Goal: Find specific page/section: Find specific page/section

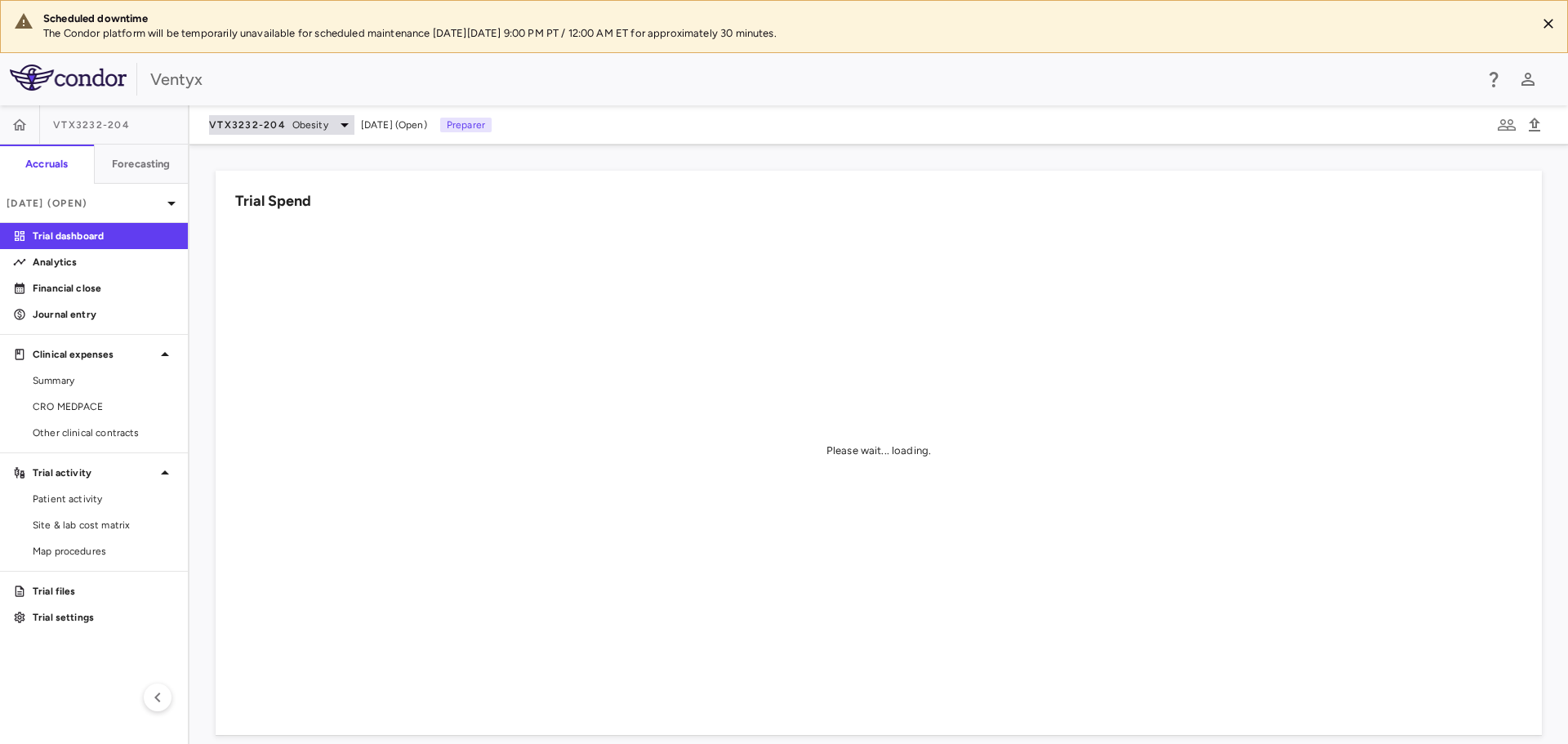
click at [273, 125] on span "VTX3232-204" at bounding box center [246, 125] width 77 height 13
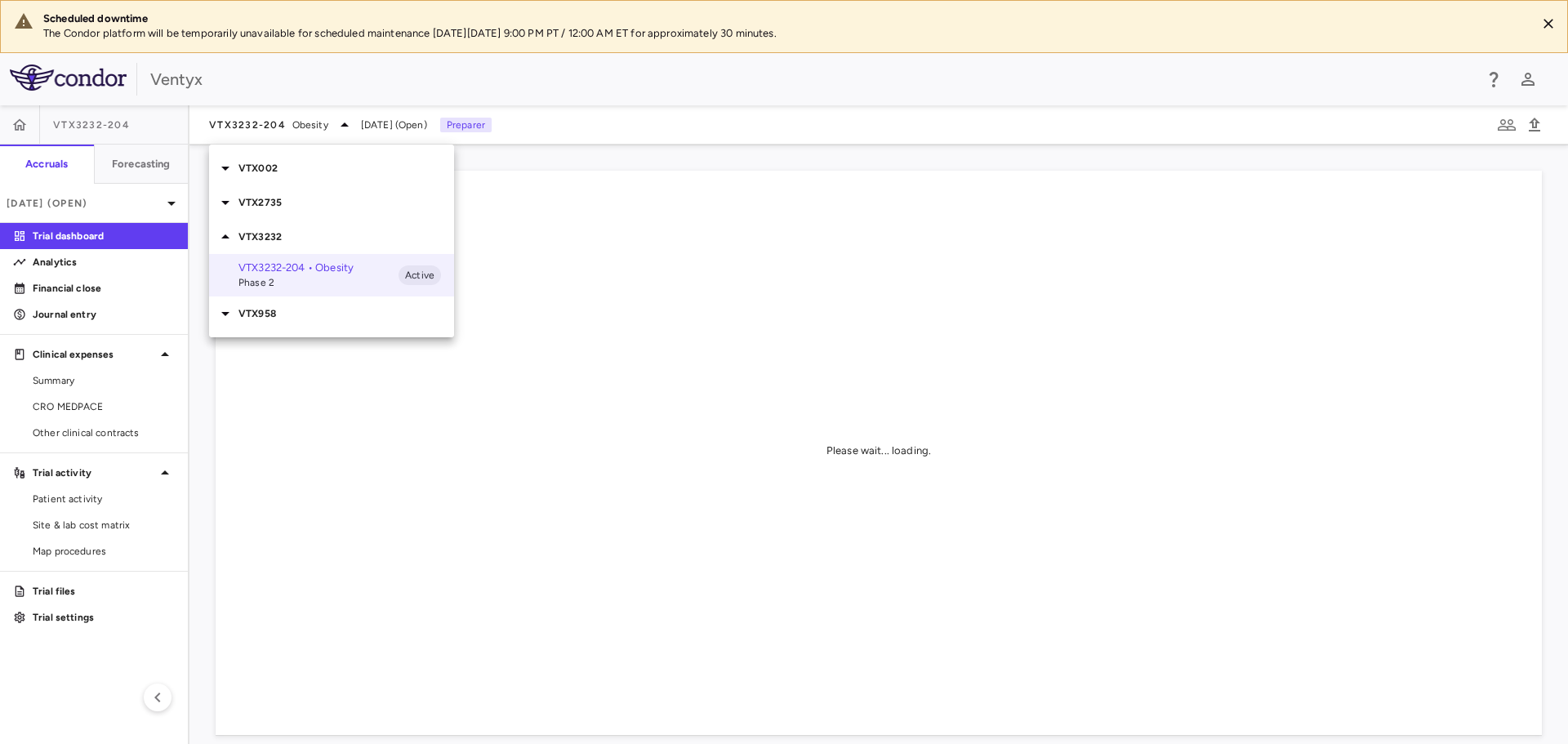
click at [268, 194] on div "VTX2735" at bounding box center [331, 202] width 245 height 35
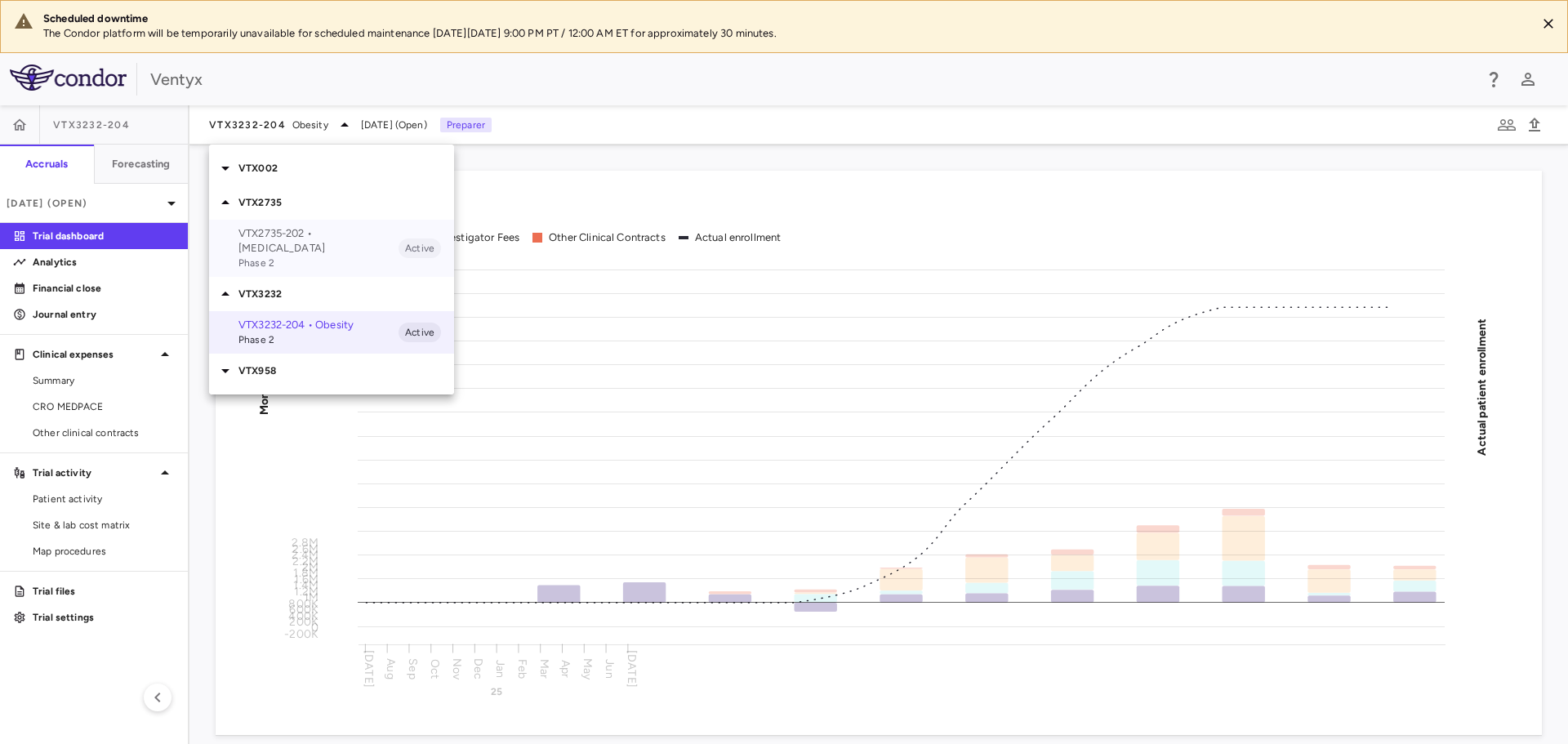
click at [305, 249] on p "VTX2735-202 • Recurrent Pericarditis" at bounding box center [318, 241] width 160 height 29
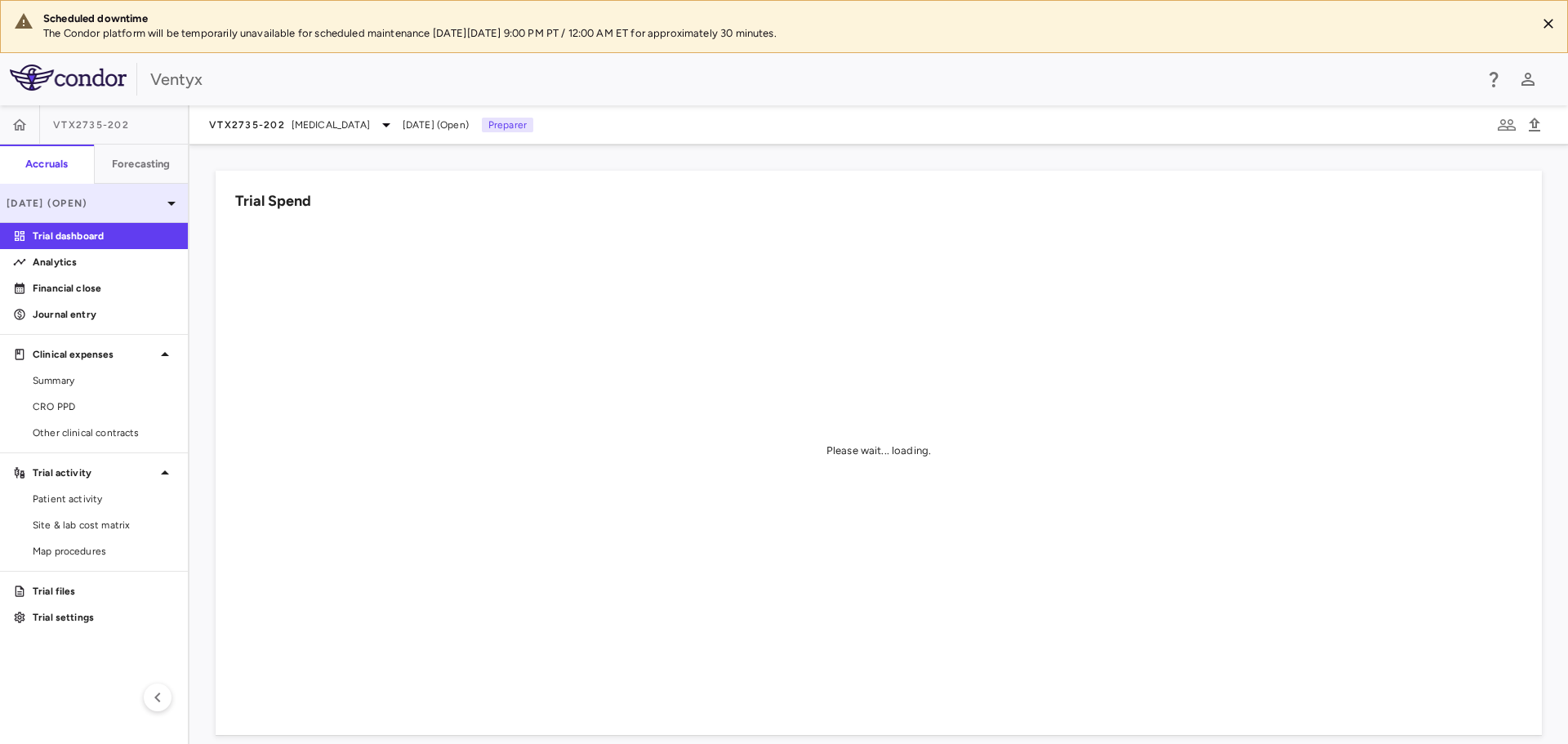
click at [87, 219] on div "Jul 2025 (Open)" at bounding box center [93, 203] width 188 height 40
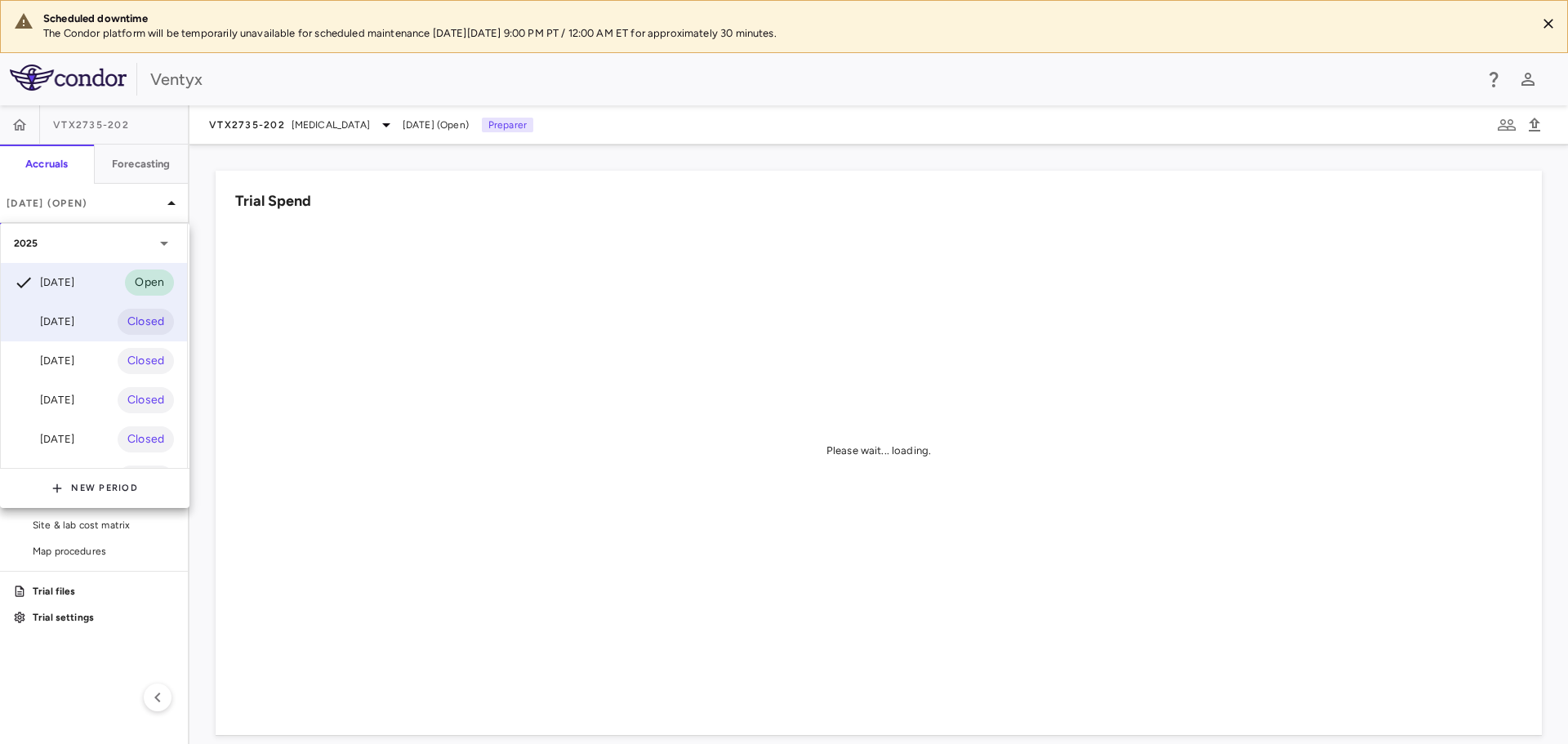
scroll to position [123, 0]
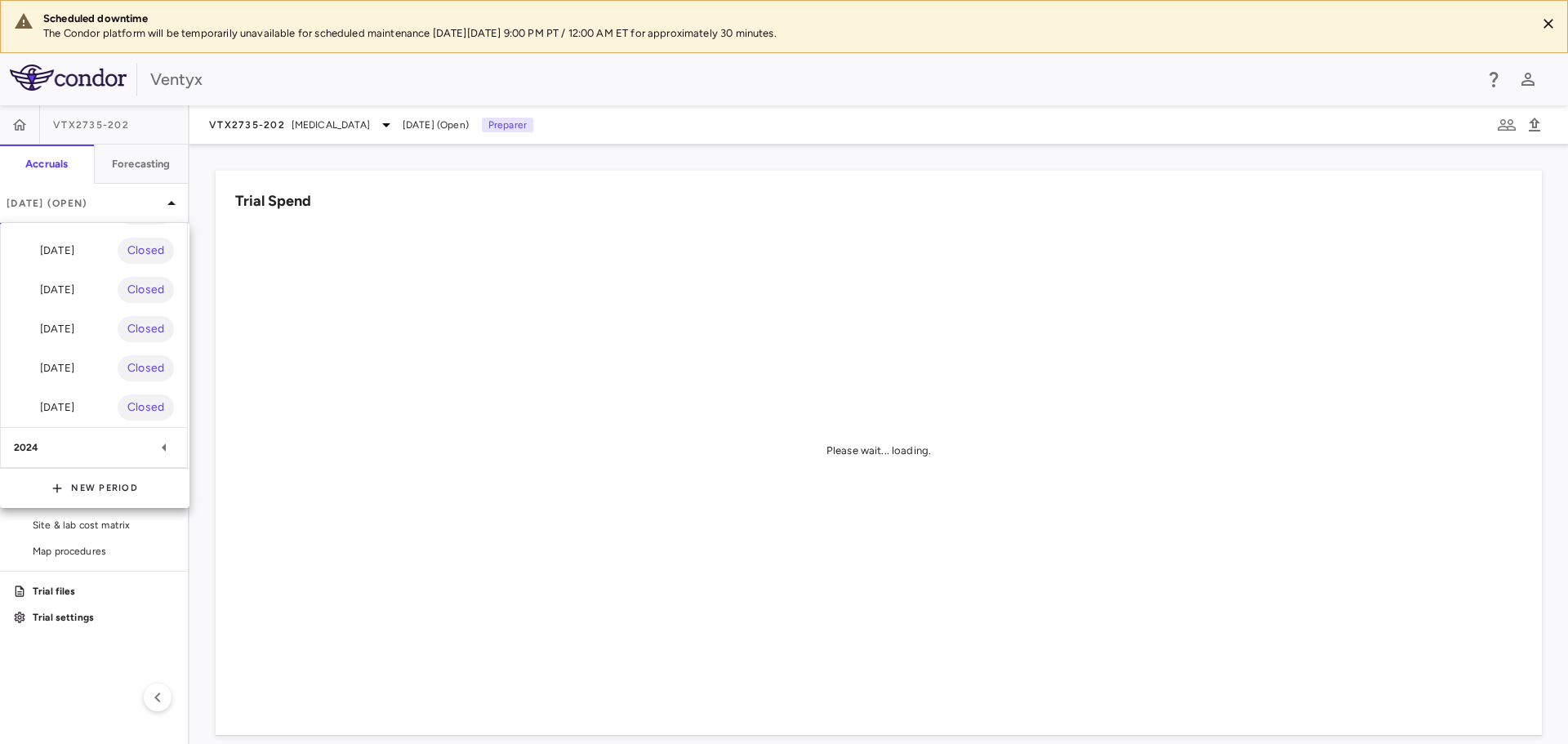
click at [39, 444] on div "2024" at bounding box center [93, 448] width 186 height 40
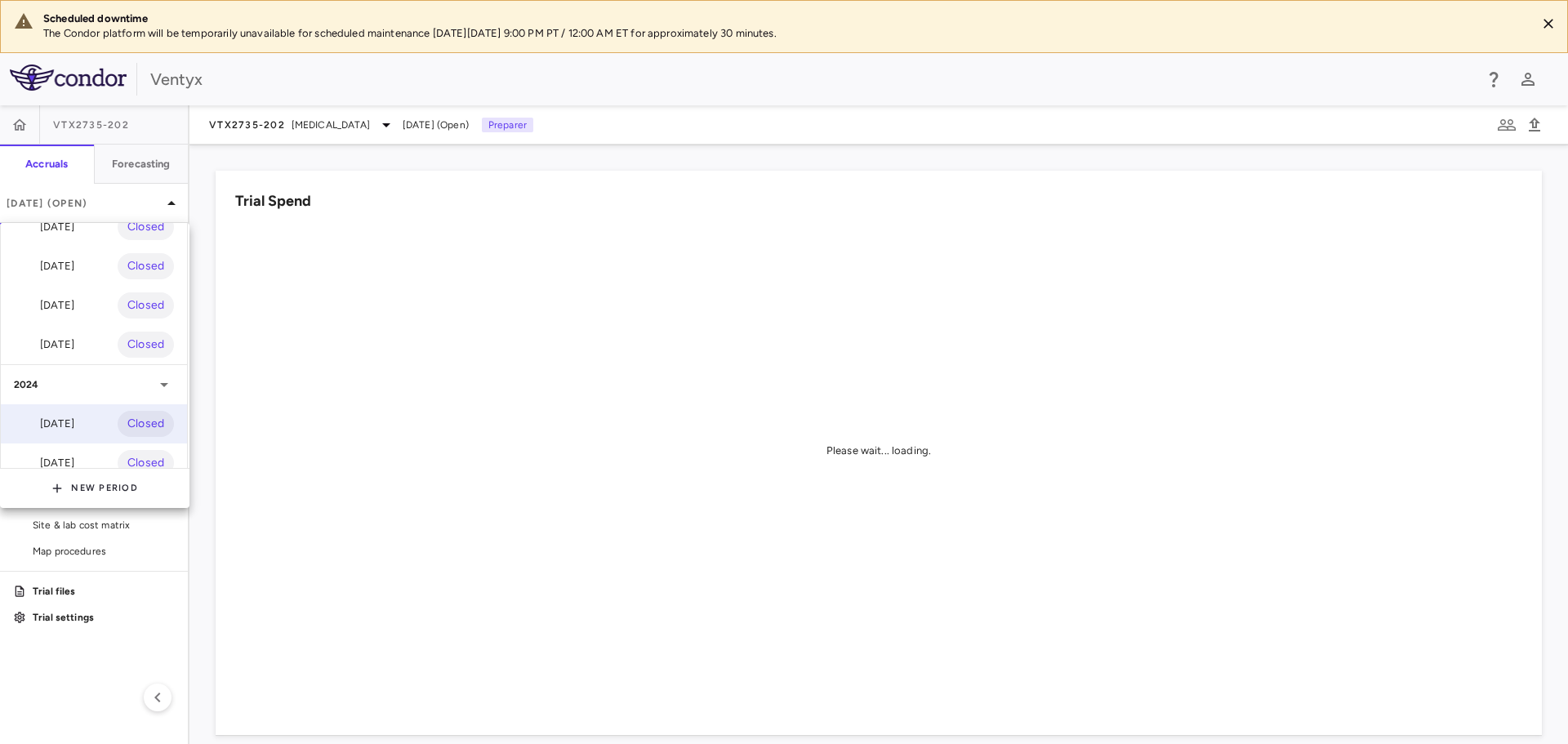
scroll to position [201, 0]
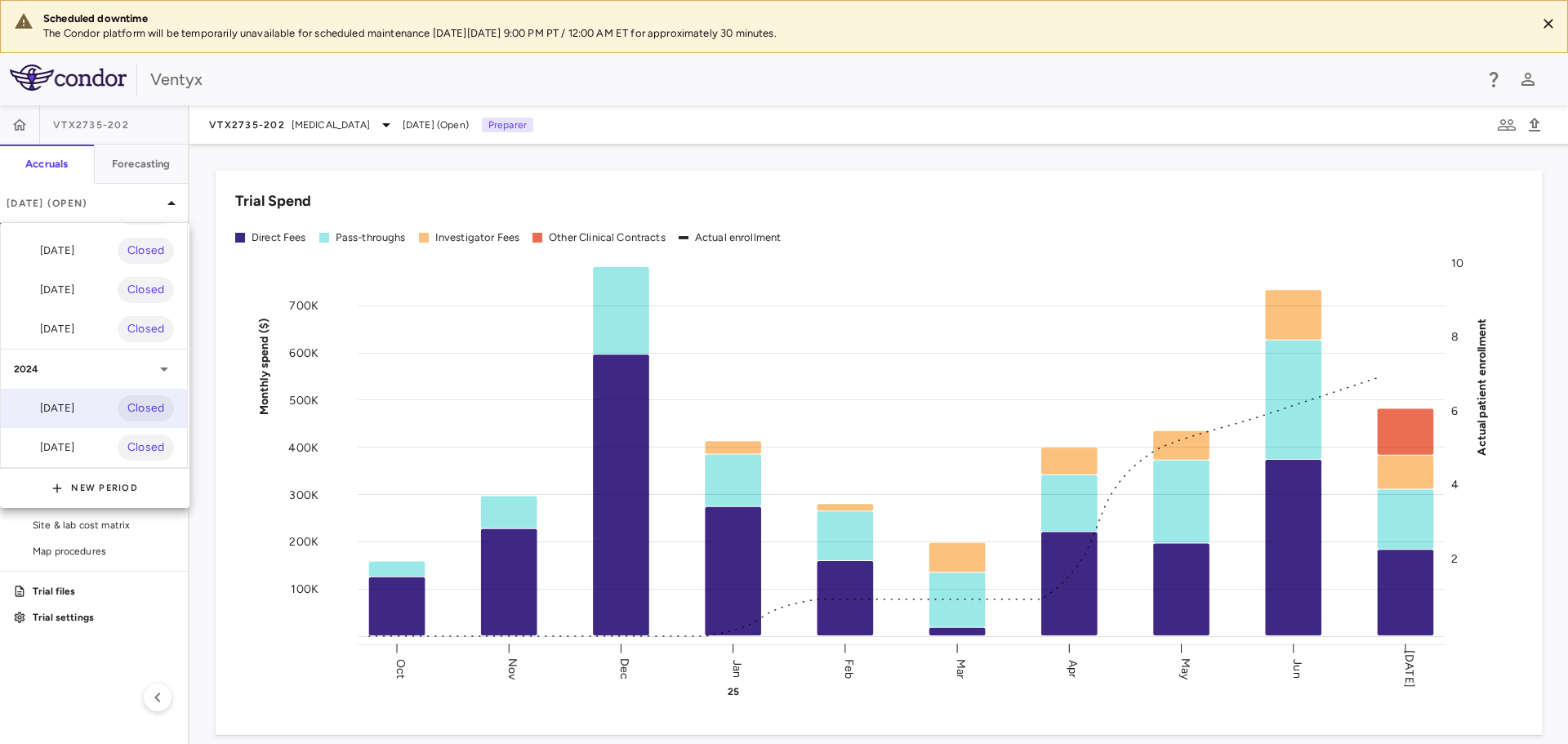
click at [67, 406] on div "Dec 2024 Closed" at bounding box center [93, 408] width 186 height 40
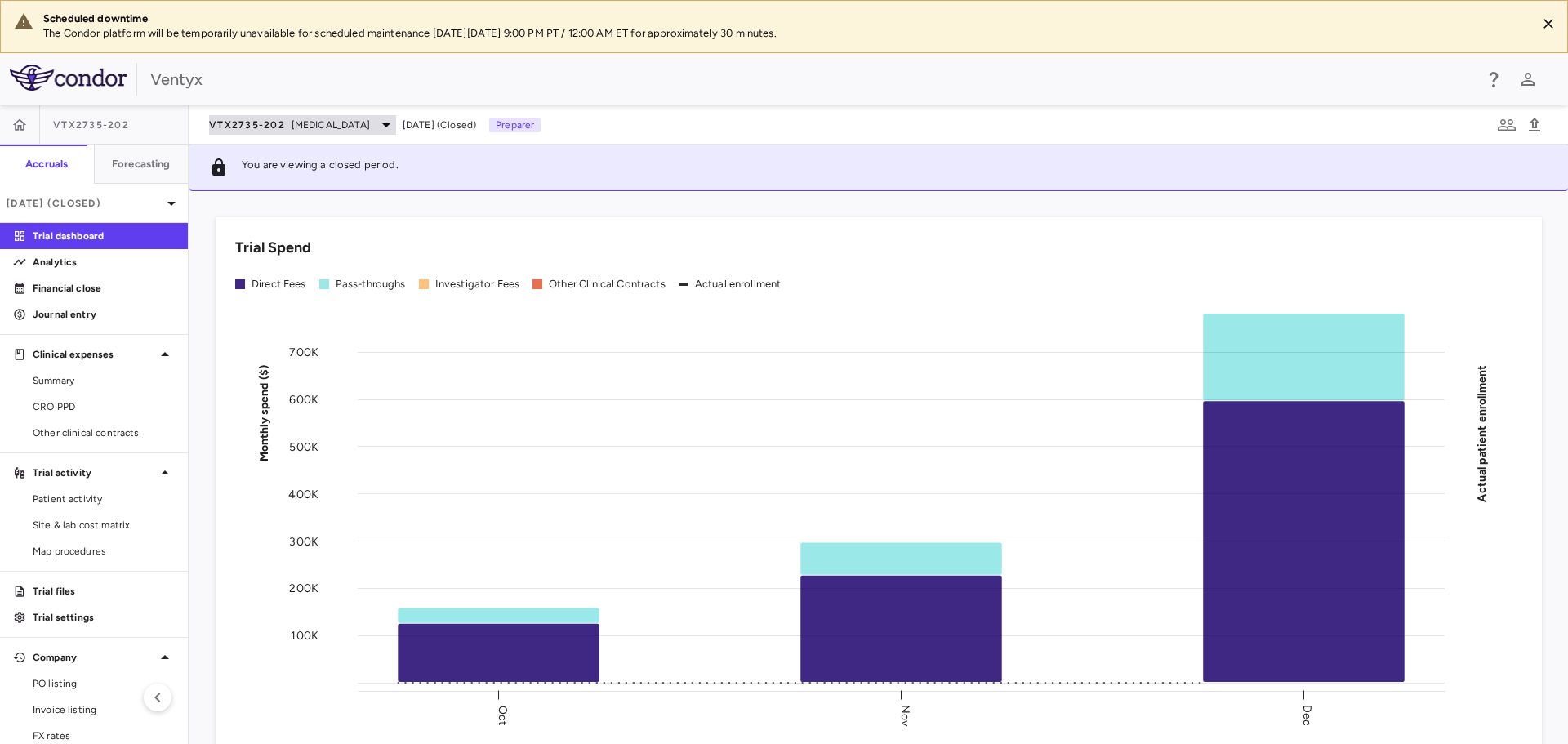
click at [324, 125] on span "Recurrent Pericarditis" at bounding box center [331, 125] width 78 height 14
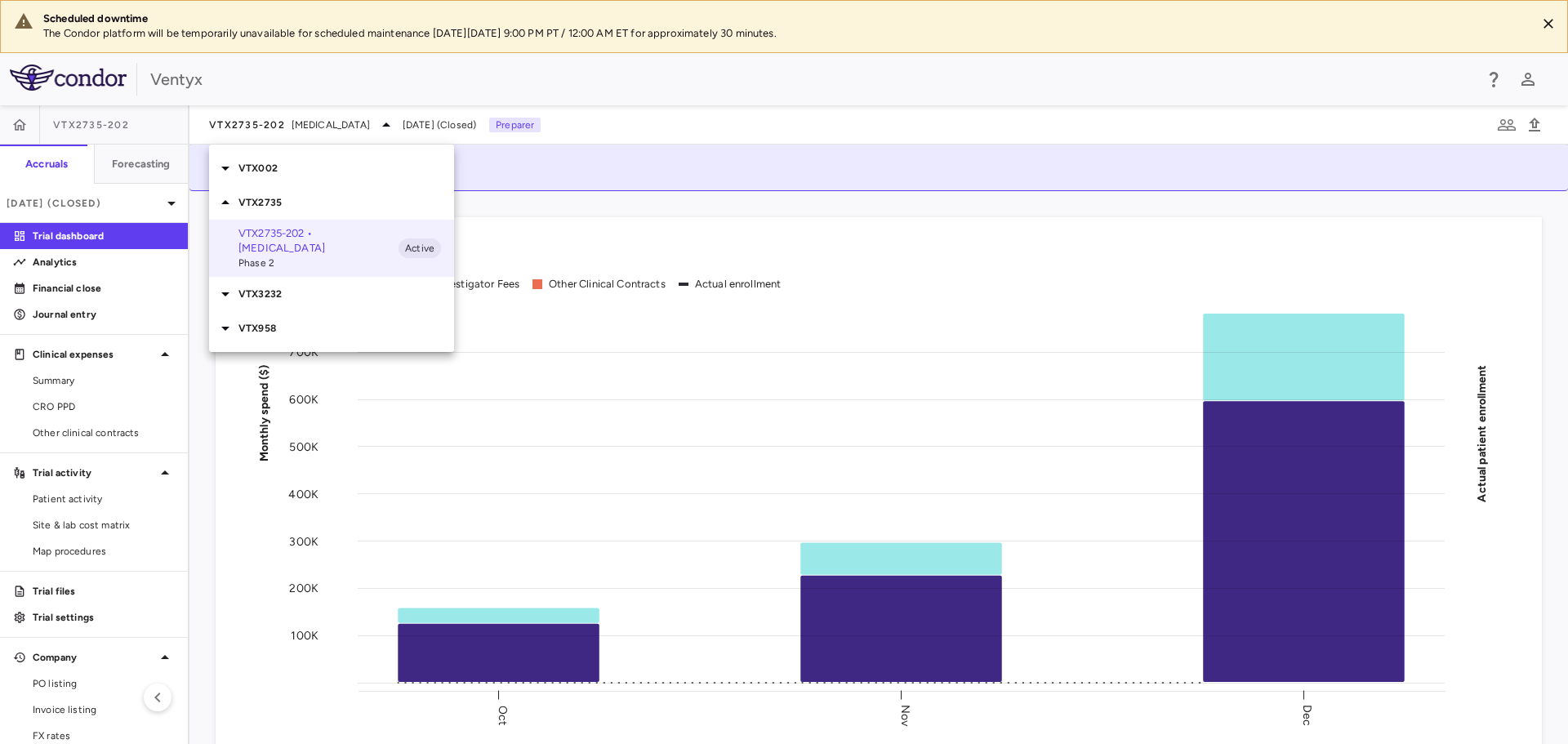
click at [288, 289] on p "VTX3232" at bounding box center [346, 294] width 215 height 14
drag, startPoint x: 252, startPoint y: 332, endPoint x: 255, endPoint y: 322, distance: 10.4
click at [253, 330] on div "VTX3232-204 • Obesity Phase 2" at bounding box center [318, 332] width 160 height 29
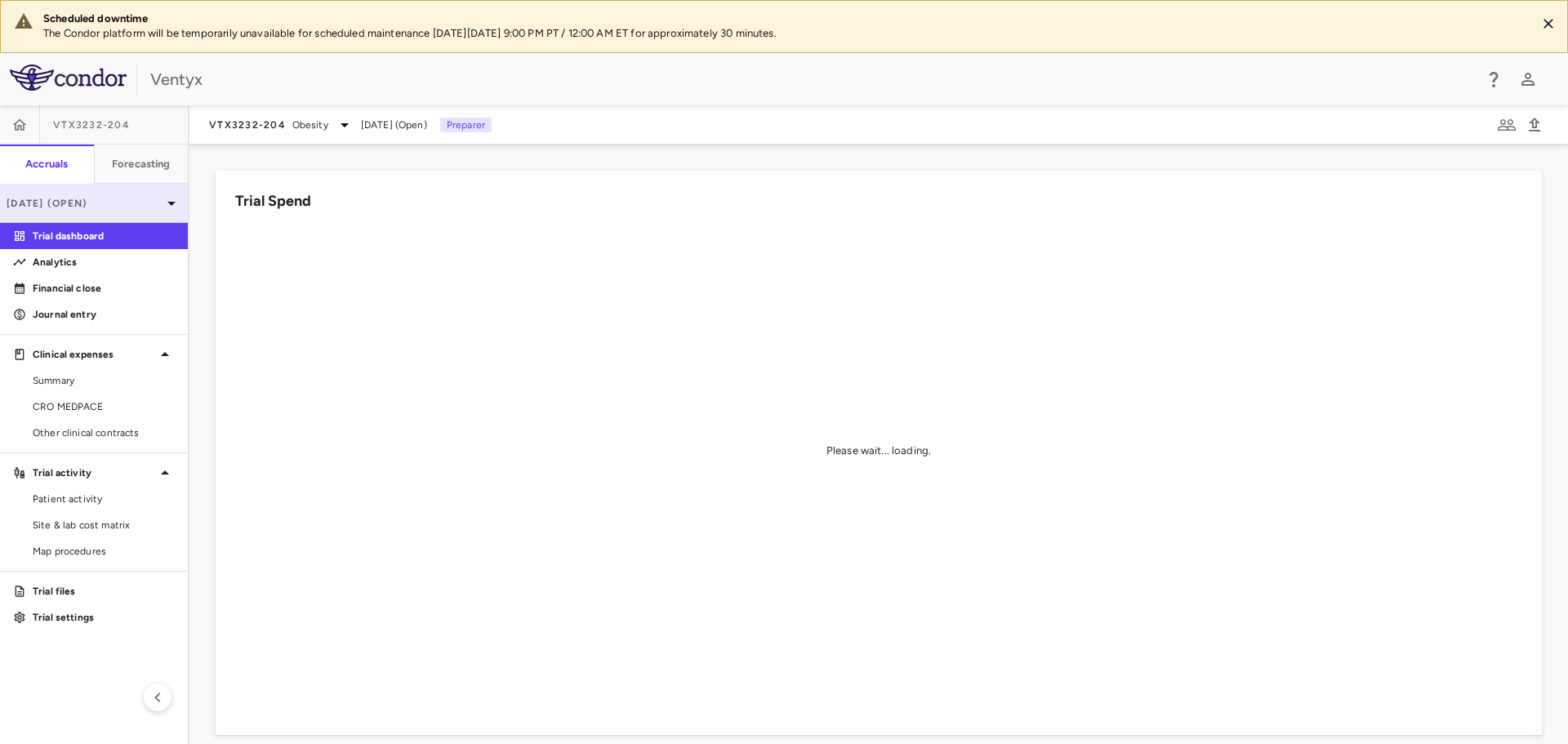
click at [100, 200] on p "Jul 2025 (Open)" at bounding box center [84, 203] width 155 height 14
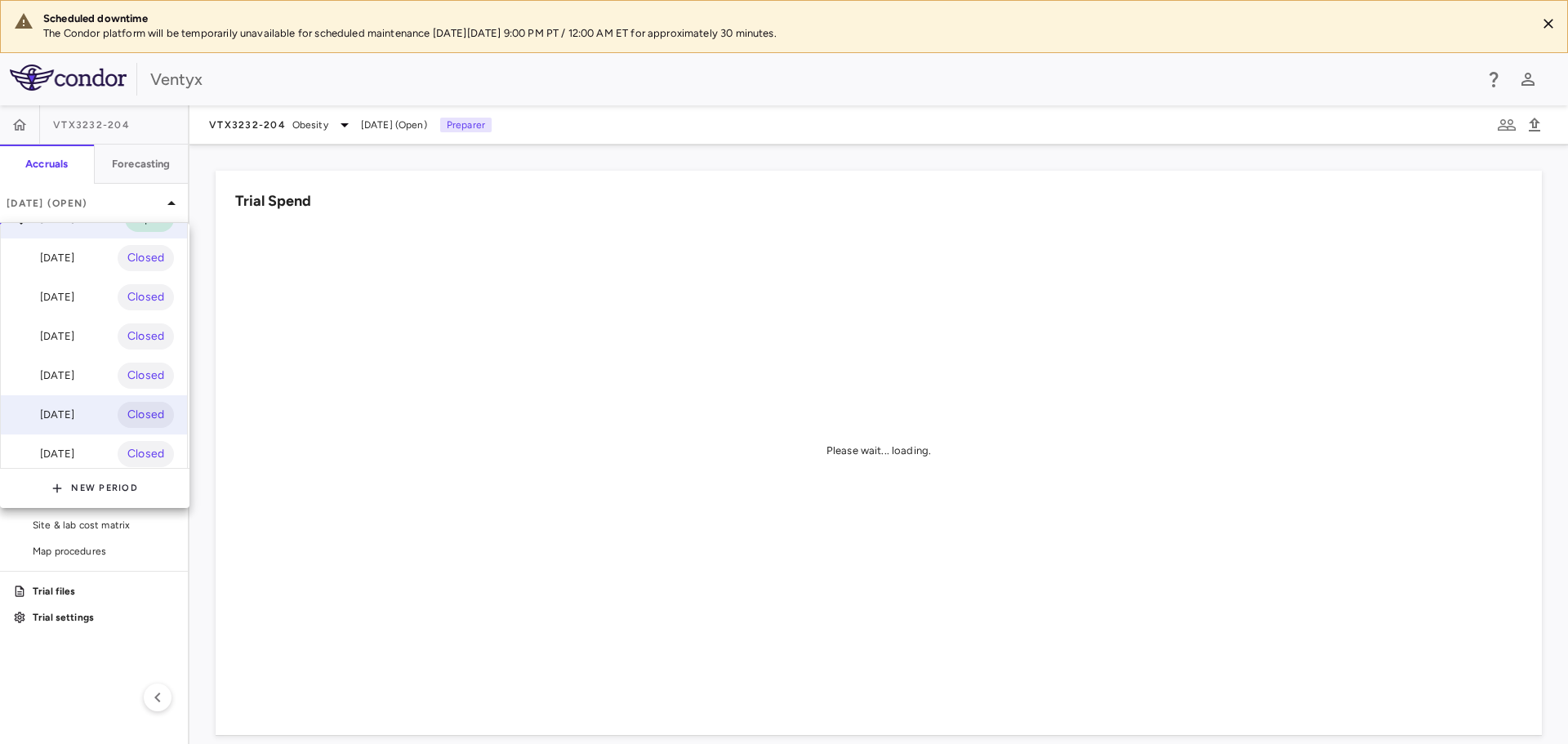
scroll to position [123, 0]
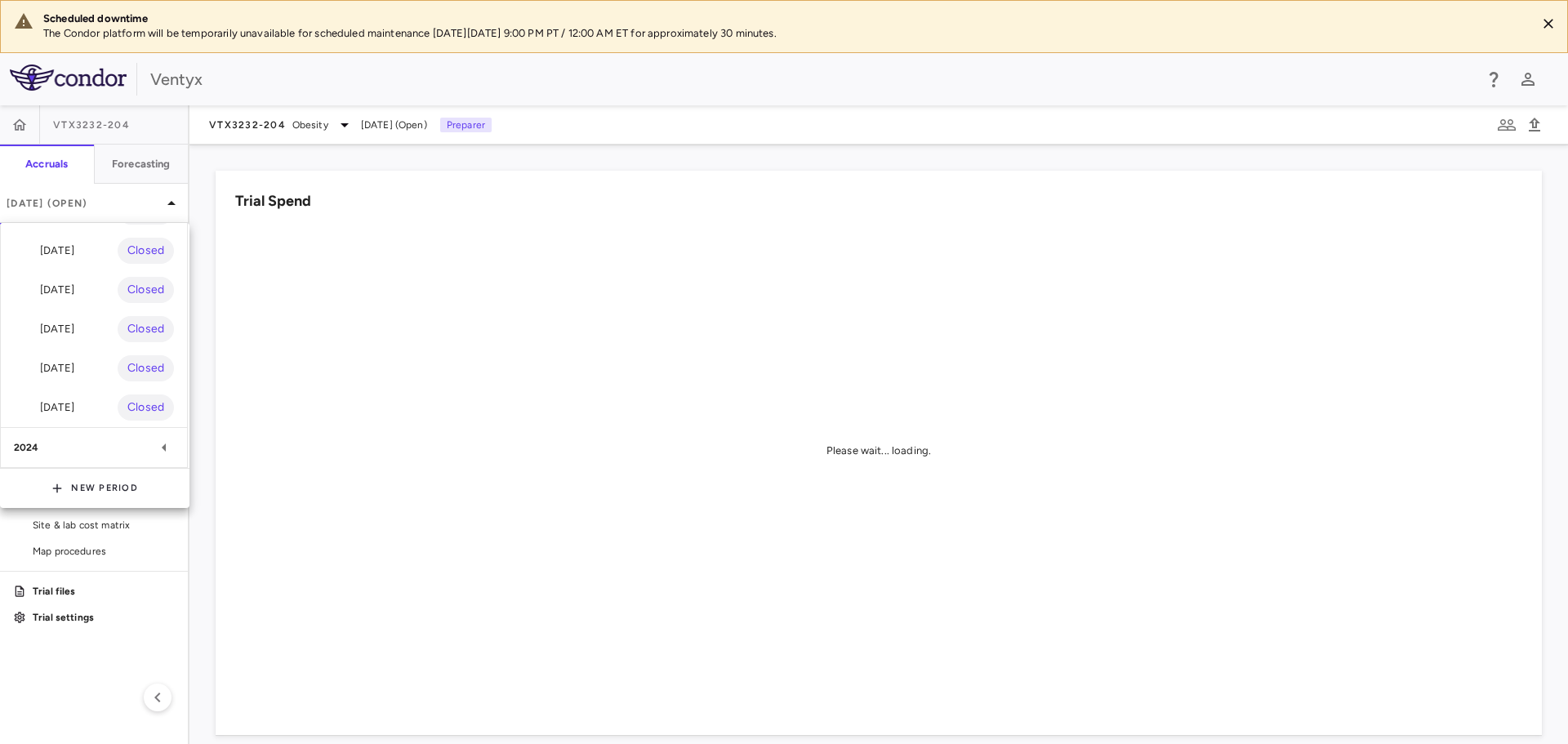
click at [54, 444] on div "2024" at bounding box center [93, 448] width 186 height 40
click at [61, 438] on div "Dec 2024" at bounding box center [45, 447] width 61 height 19
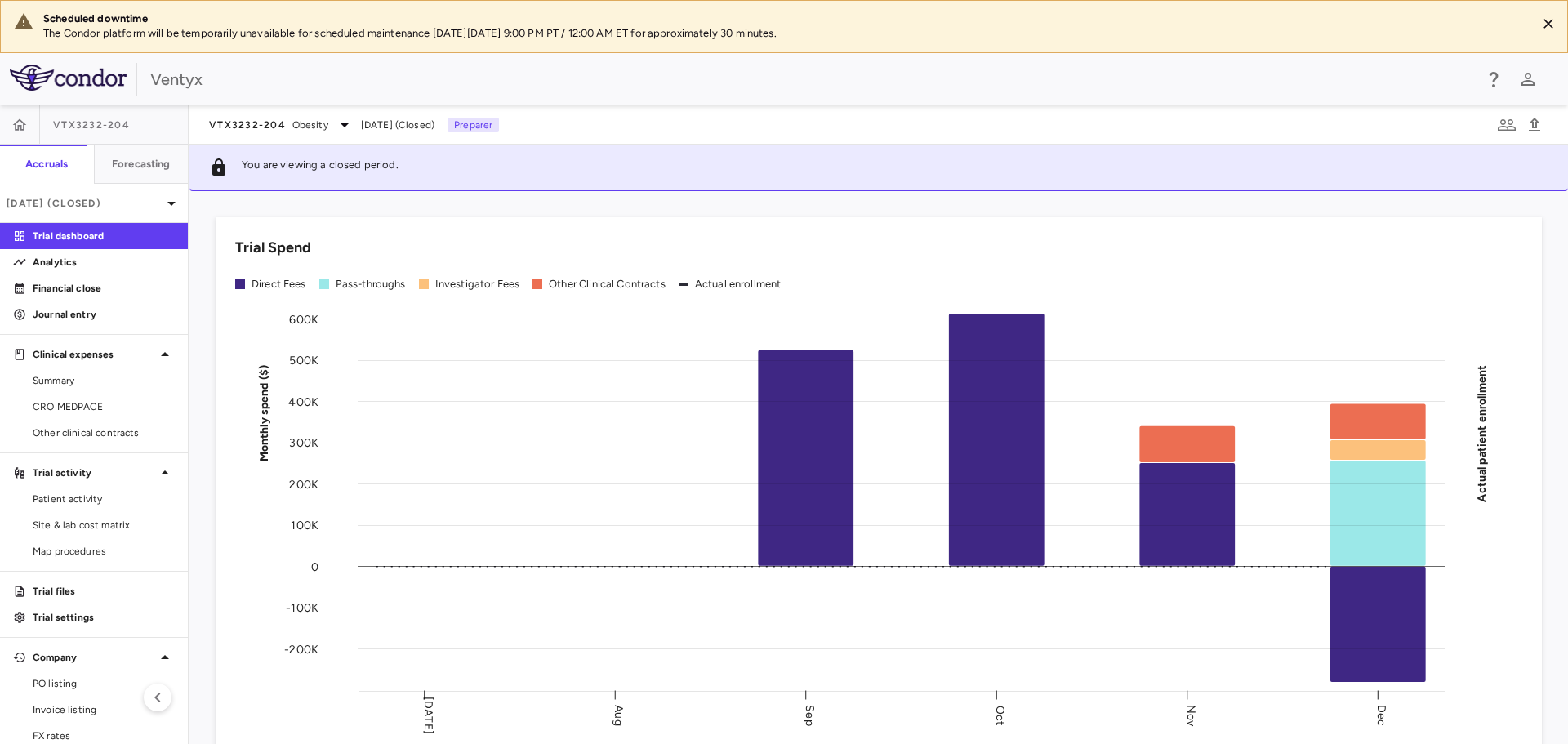
drag, startPoint x: 147, startPoint y: 389, endPoint x: 373, endPoint y: 214, distance: 285.8
click at [373, 214] on div "Trial Spend Direct Fees Pass-throughs Investigator Fees Other Clinical Contract…" at bounding box center [869, 490] width 1346 height 584
